Goal: Task Accomplishment & Management: Use online tool/utility

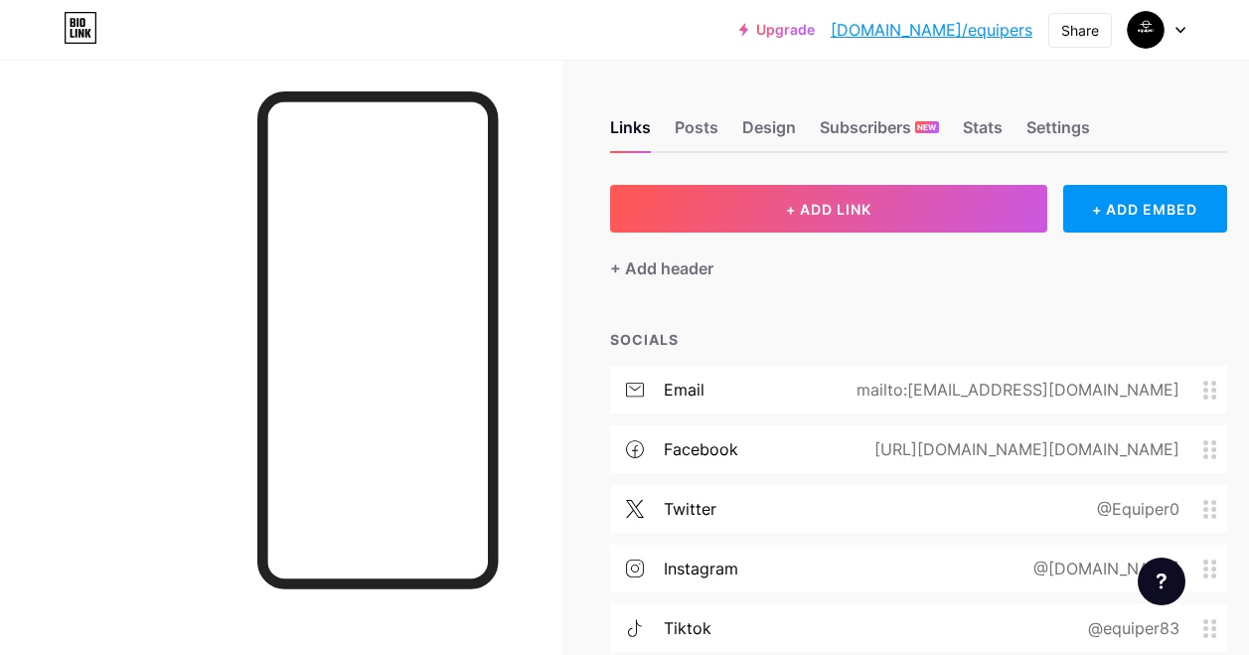
scroll to position [0, 68]
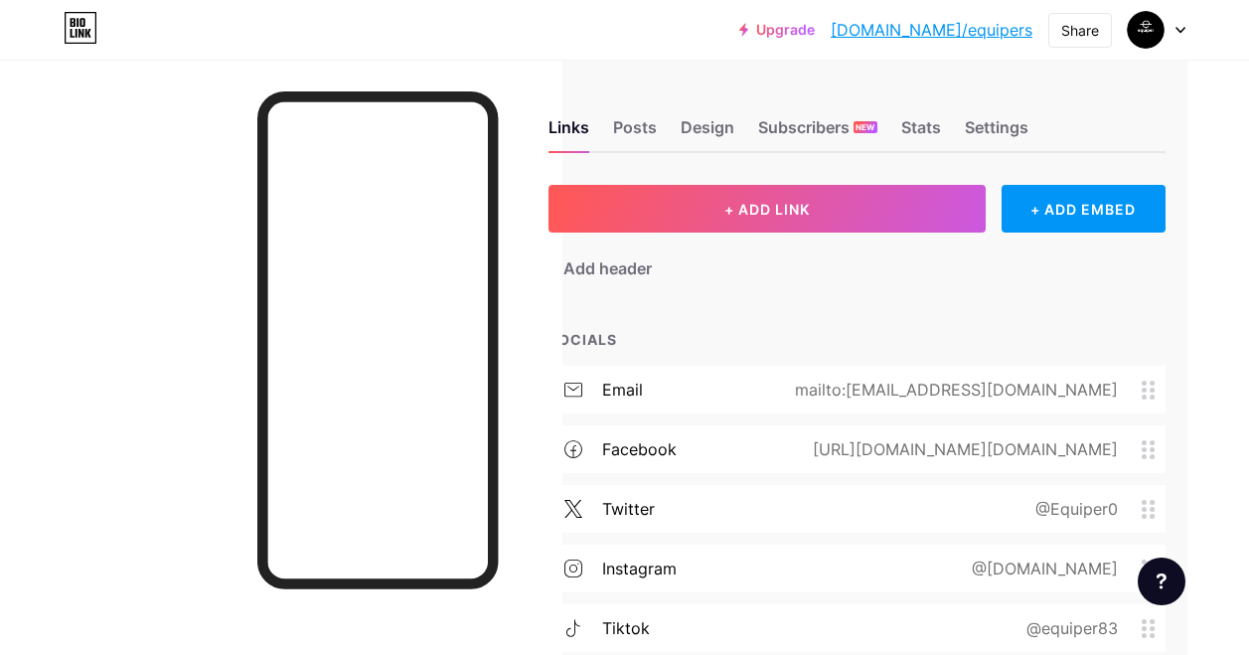
drag, startPoint x: 873, startPoint y: 441, endPoint x: 1132, endPoint y: 454, distance: 258.6
click at [1132, 454] on div "[URL][DOMAIN_NAME][DOMAIN_NAME]" at bounding box center [961, 449] width 361 height 24
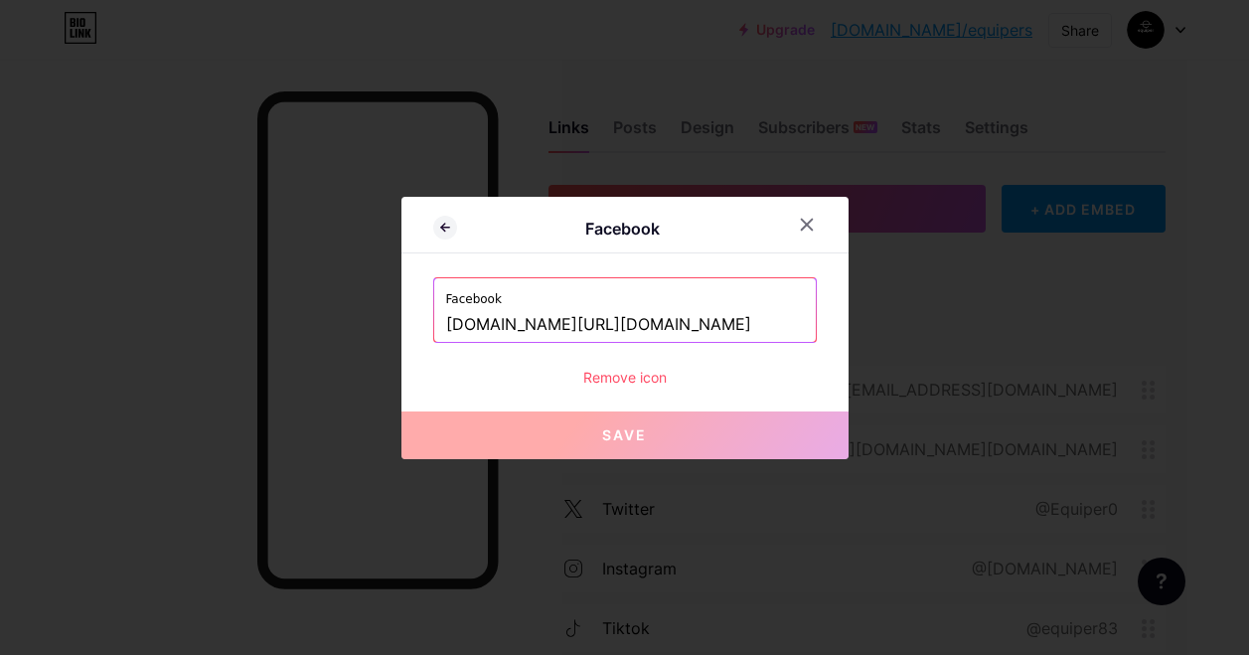
scroll to position [0, 53]
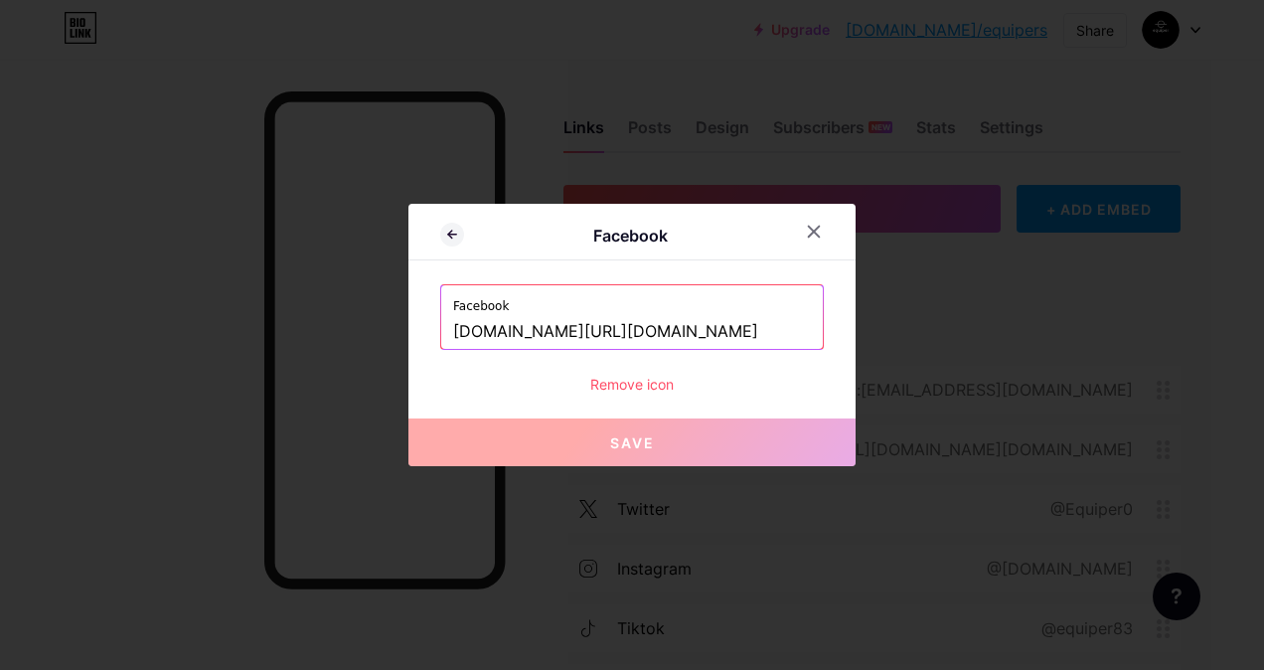
copy div "[URL][DOMAIN_NAME][DOMAIN_NAME]"
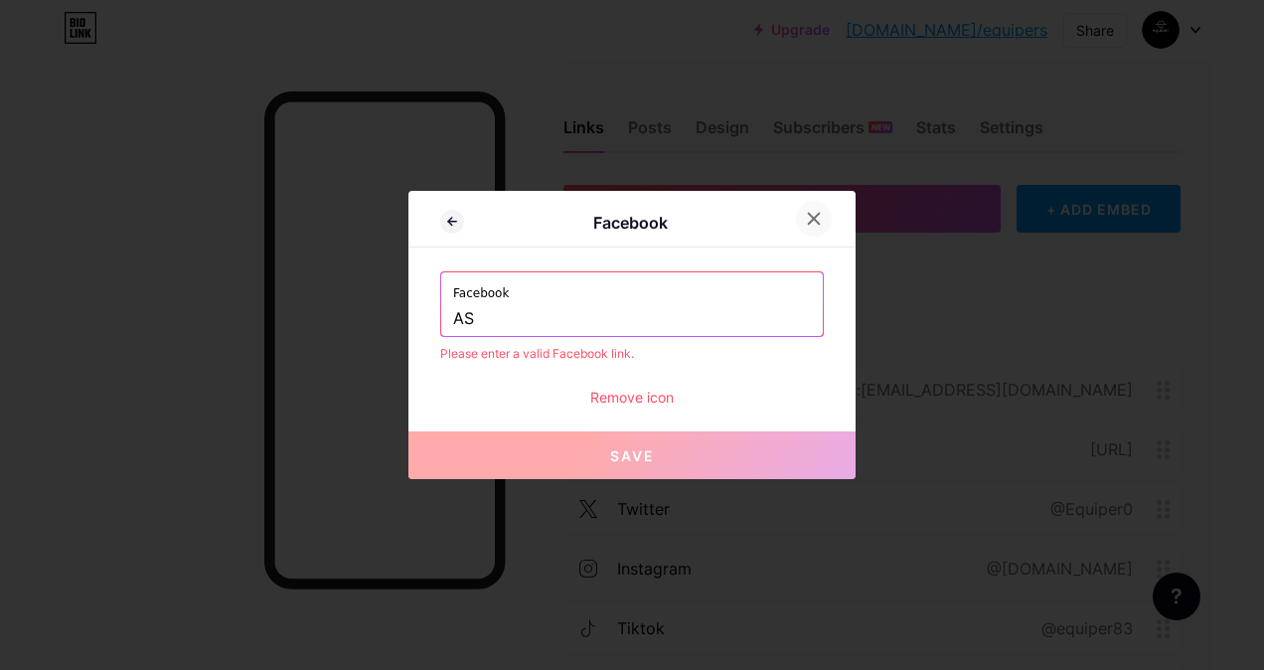
type input "AS"
click at [796, 212] on div at bounding box center [814, 219] width 36 height 36
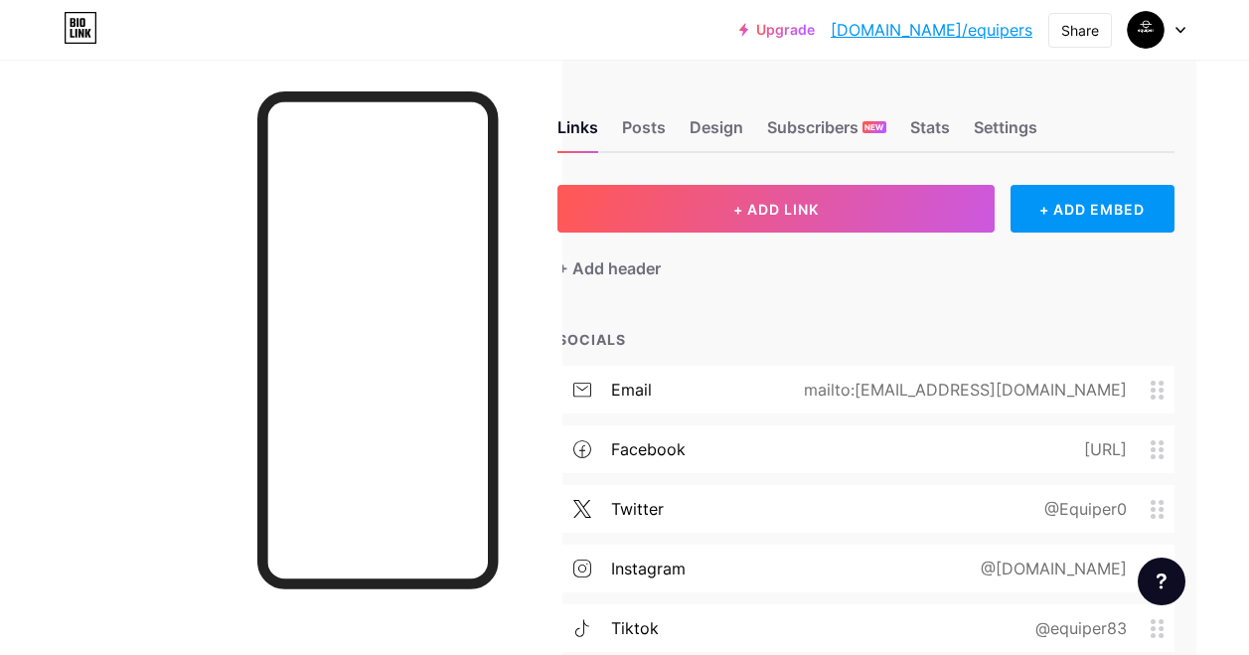
click at [908, 462] on div "facebook [URL]" at bounding box center [865, 449] width 617 height 48
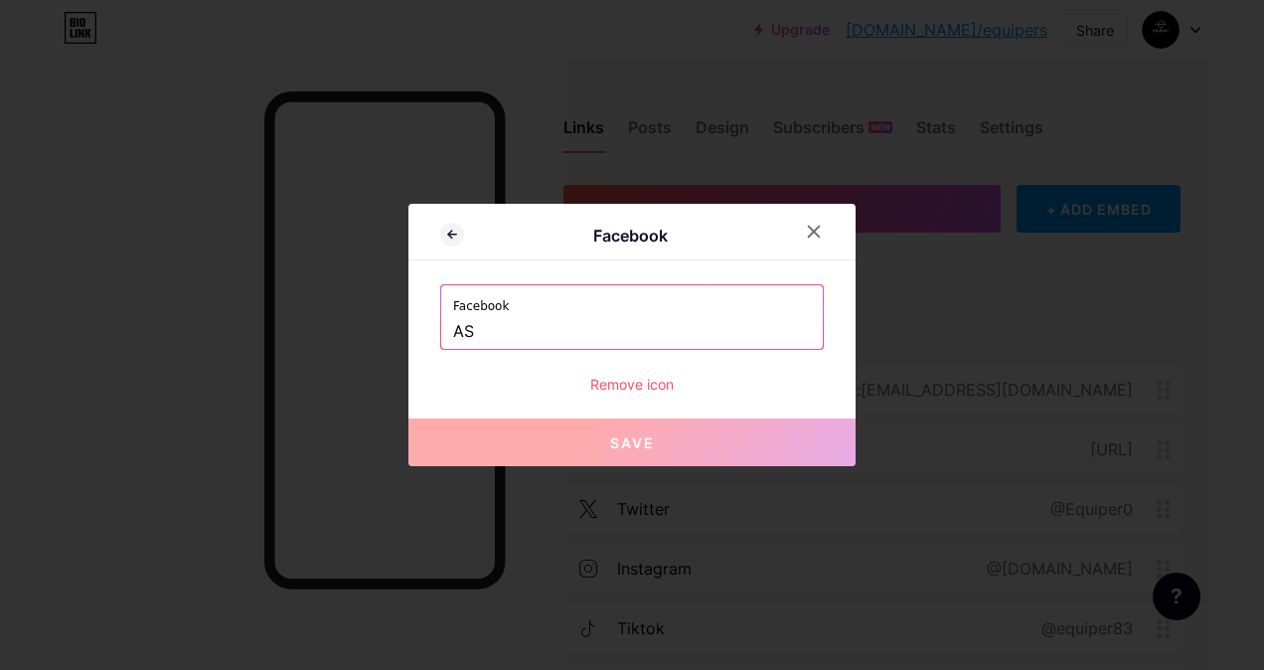
click at [510, 343] on input "AS" at bounding box center [632, 332] width 358 height 34
type input "A"
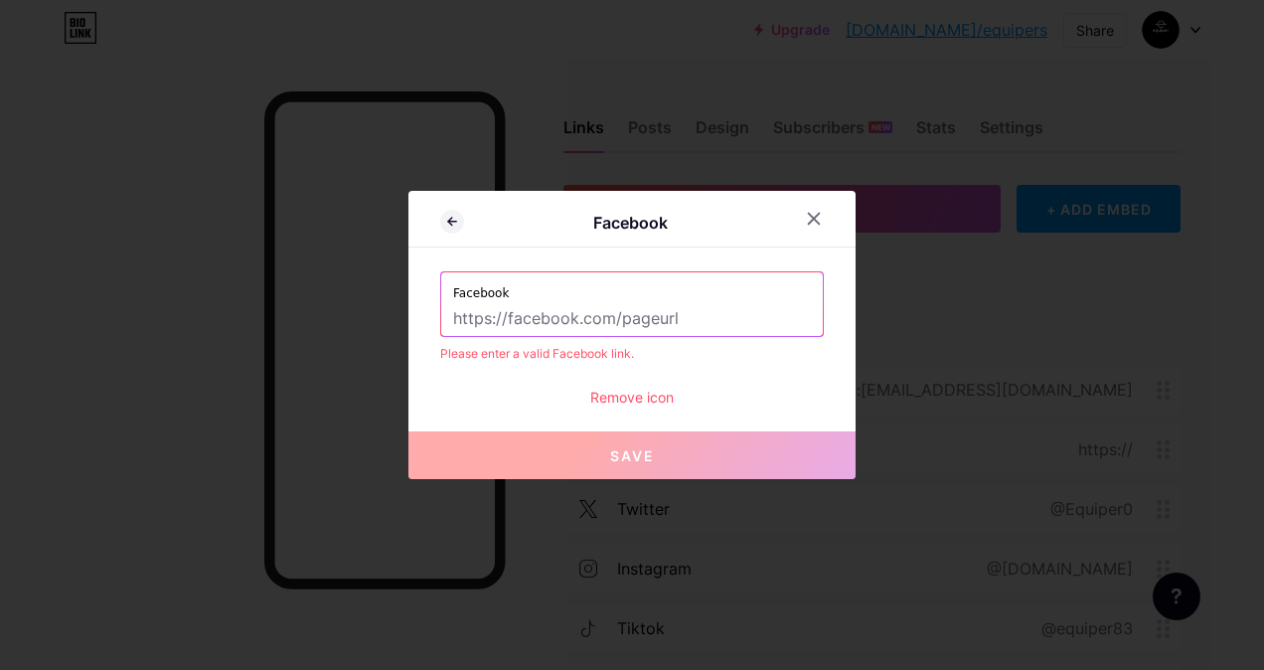
paste input "[URL][DOMAIN_NAME][DOMAIN_NAME]"
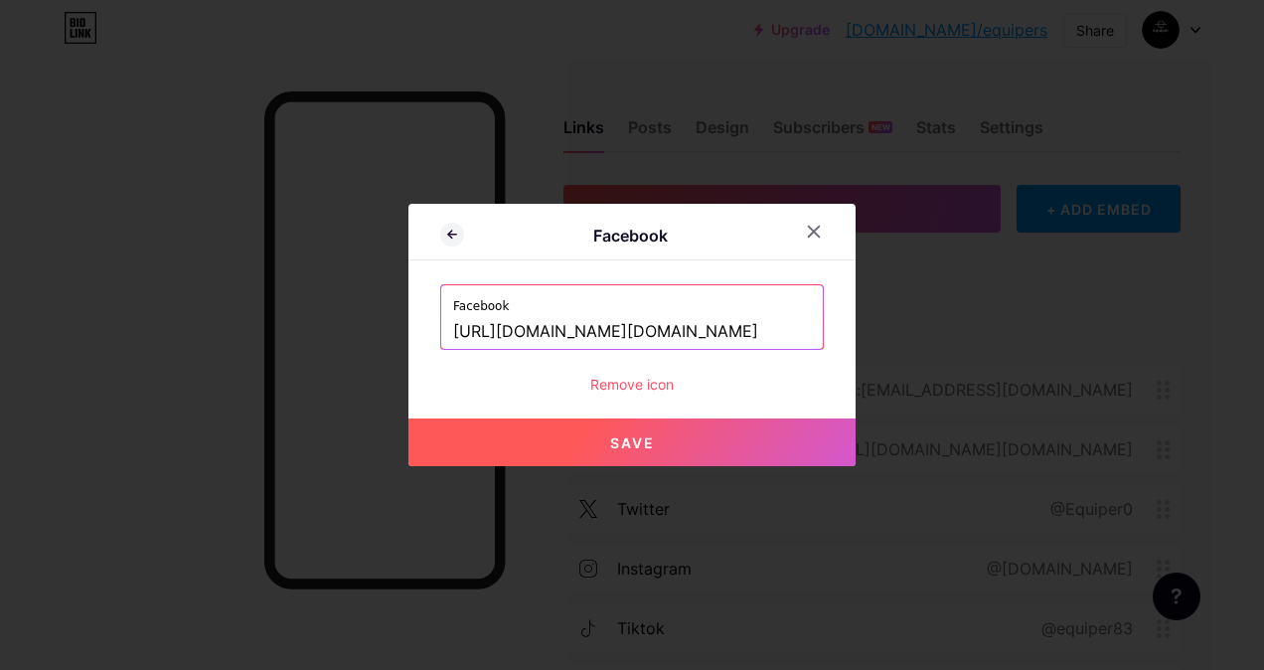
type input "[URL][DOMAIN_NAME][DOMAIN_NAME]"
click at [544, 468] on div at bounding box center [632, 335] width 1264 height 670
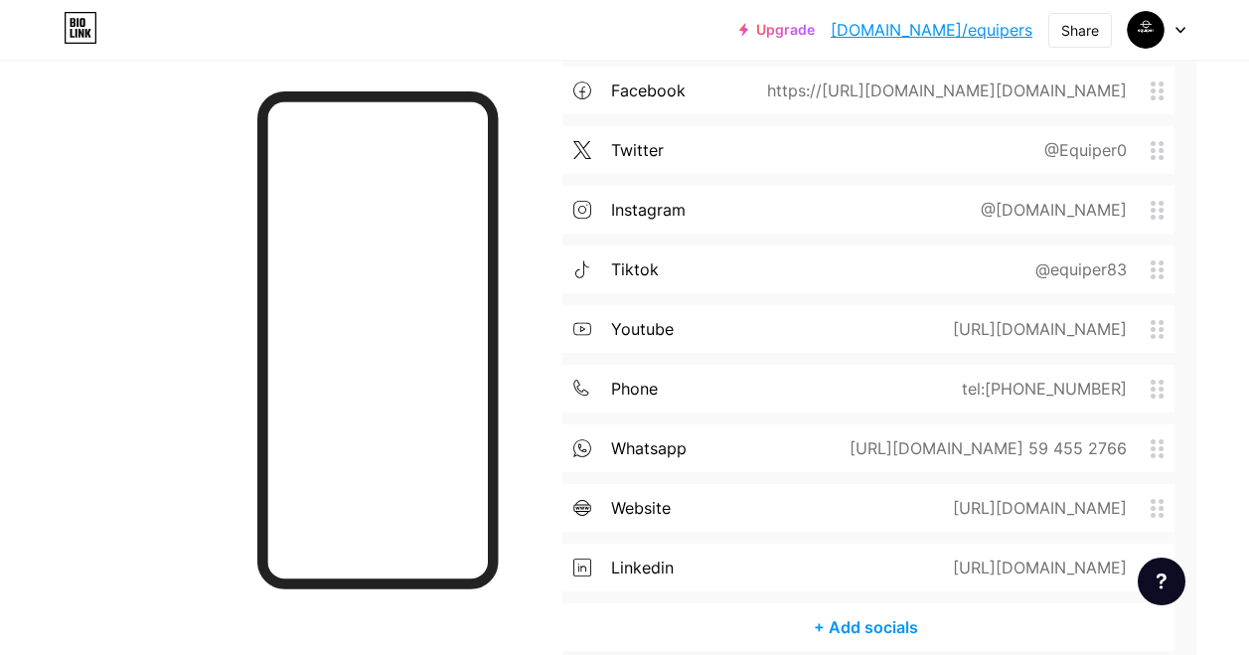
scroll to position [397, 53]
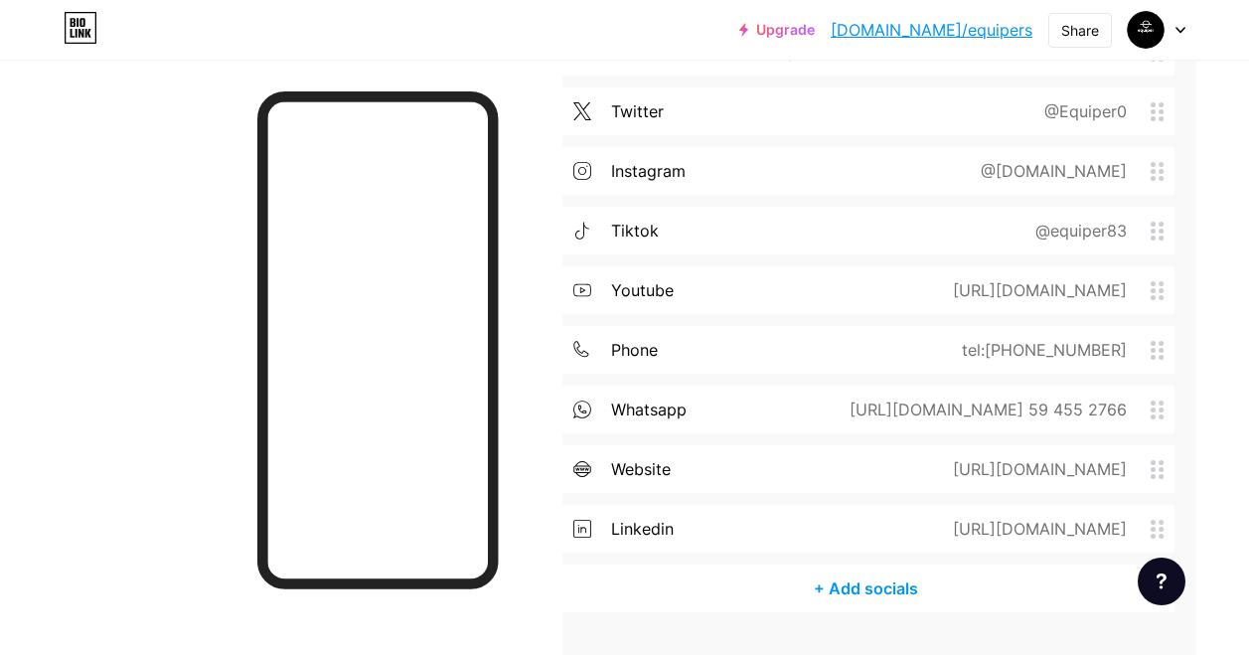
drag, startPoint x: 751, startPoint y: 531, endPoint x: 1220, endPoint y: 539, distance: 469.0
click at [1220, 539] on div "Links Posts Design Subscribers NEW Stats Settings + ADD LINK + ADD EMBED + Add …" at bounding box center [602, 186] width 1310 height 1049
copy div "[URL][DOMAIN_NAME]"
drag, startPoint x: 768, startPoint y: 123, endPoint x: 1221, endPoint y: 134, distance: 453.1
click at [1221, 134] on div "Links Posts Design Subscribers NEW Stats Settings + ADD LINK + ADD EMBED + Add …" at bounding box center [602, 186] width 1310 height 1049
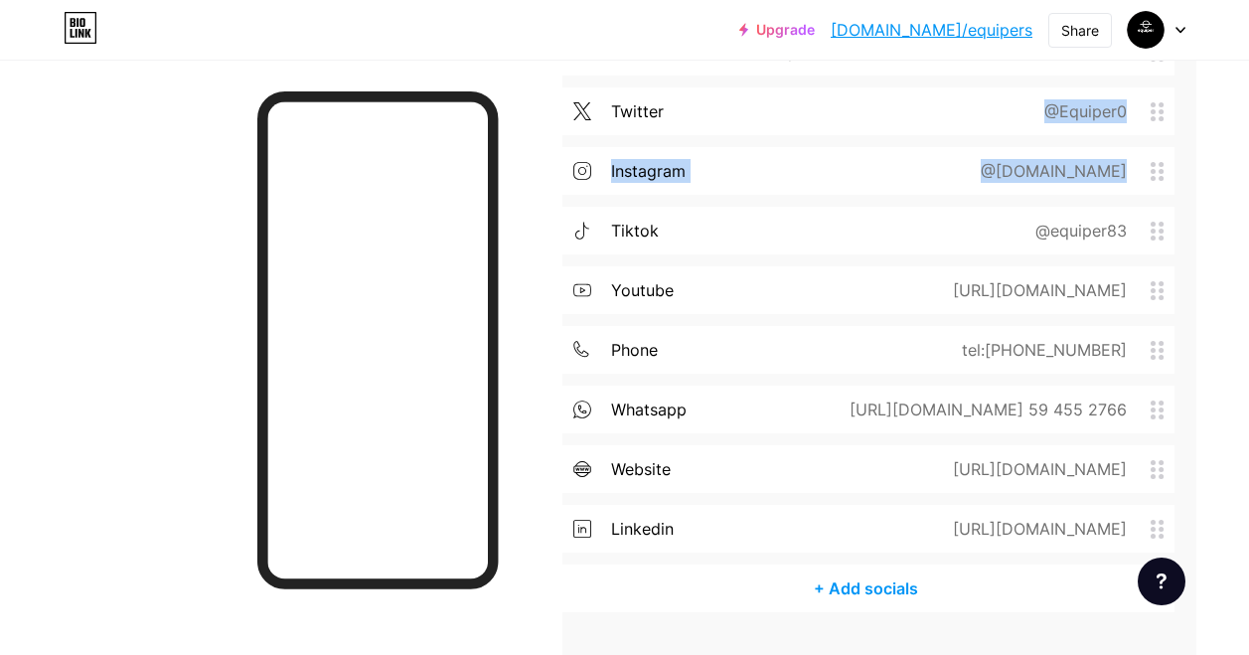
drag, startPoint x: 1221, startPoint y: 134, endPoint x: 974, endPoint y: 99, distance: 249.8
click at [974, 99] on div "twitter @Equiper0" at bounding box center [865, 111] width 617 height 48
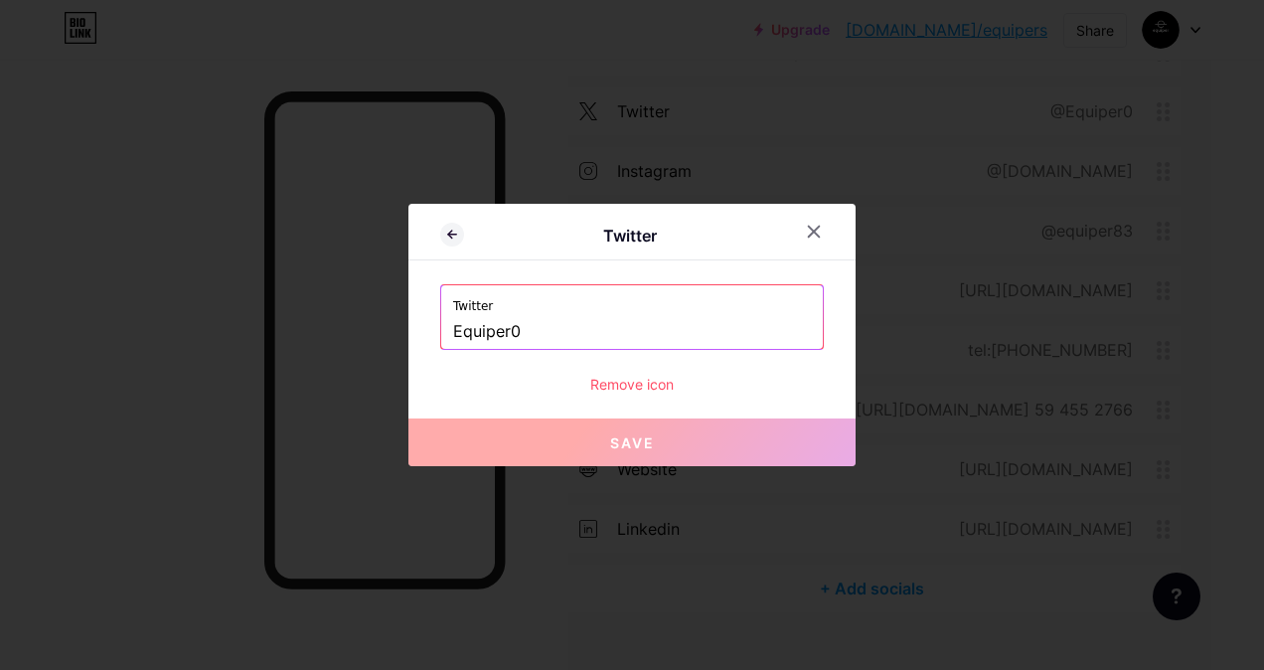
drag, startPoint x: 532, startPoint y: 328, endPoint x: 406, endPoint y: 331, distance: 126.2
click at [408, 334] on div "Twitter Twitter Equiper0 Remove icon Save" at bounding box center [631, 335] width 447 height 262
click at [812, 238] on icon at bounding box center [814, 232] width 16 height 16
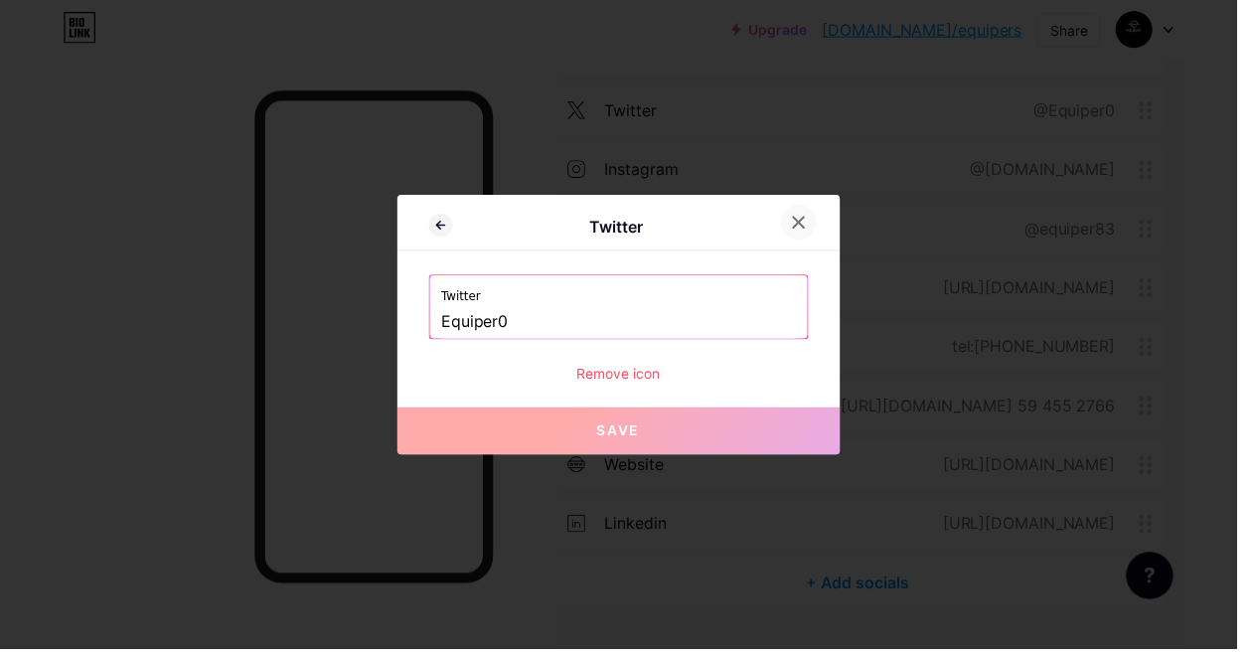
click at [812, 238] on div "tiktok @equiper83" at bounding box center [865, 231] width 617 height 48
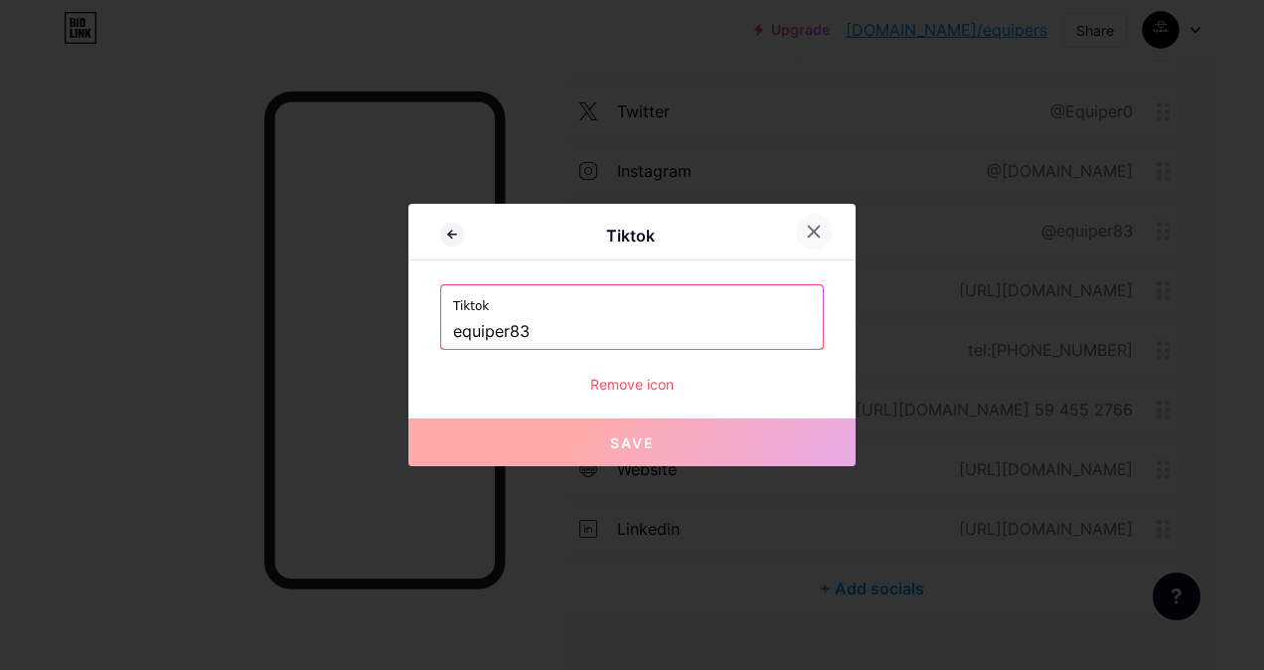
click at [809, 231] on icon at bounding box center [814, 232] width 11 height 11
